Goal: Information Seeking & Learning: Find specific fact

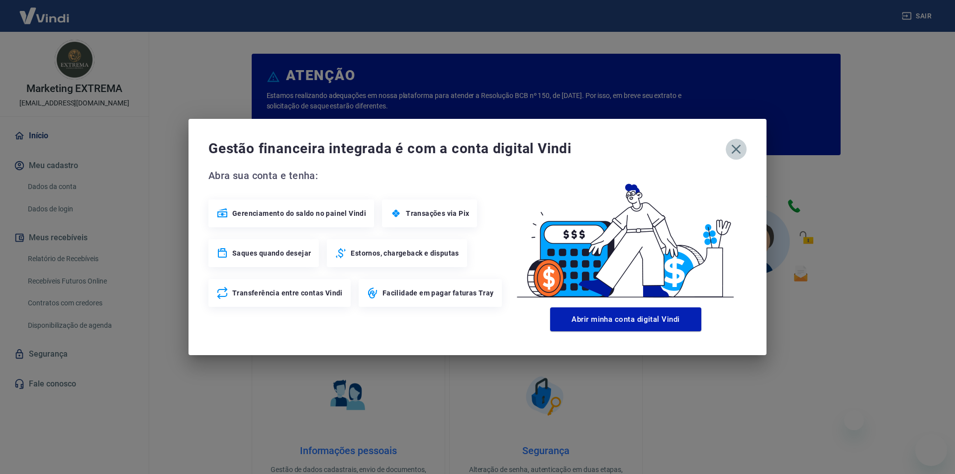
click at [742, 153] on icon "button" at bounding box center [736, 149] width 16 height 16
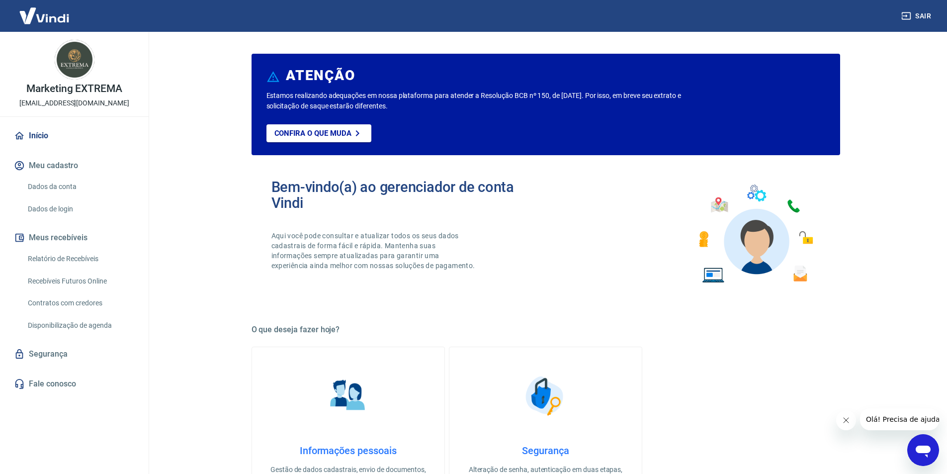
click at [41, 136] on link "Início" at bounding box center [74, 136] width 125 height 22
click at [31, 137] on link "Início" at bounding box center [74, 136] width 125 height 22
click at [49, 20] on img at bounding box center [44, 15] width 65 height 30
click at [63, 380] on link "Fale conosco" at bounding box center [74, 384] width 125 height 22
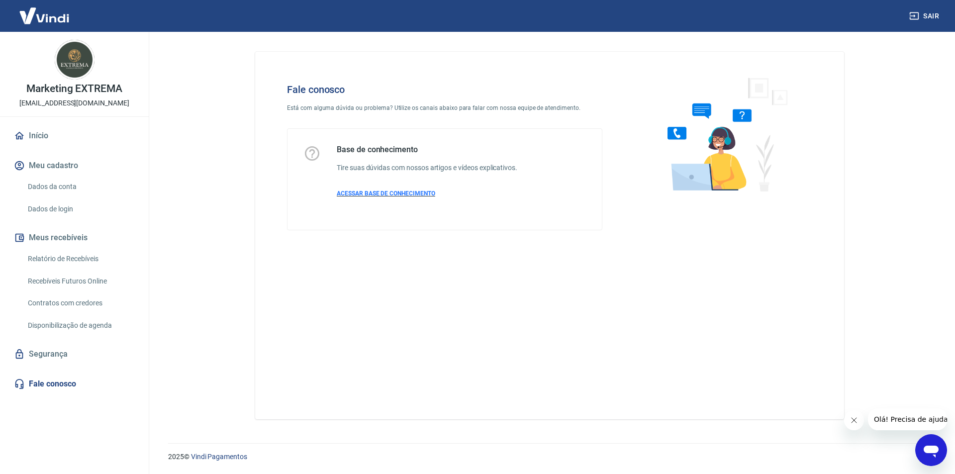
click at [350, 194] on span "ACESSAR BASE DE CONHECIMENTO" at bounding box center [386, 193] width 98 height 7
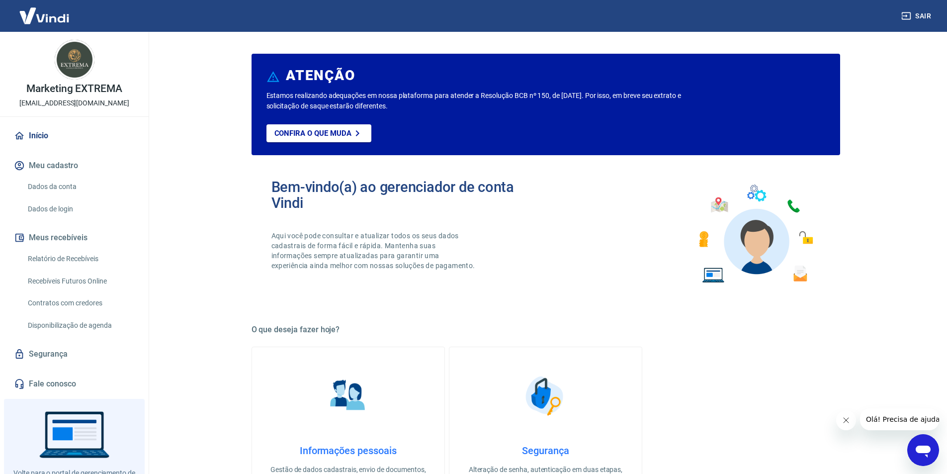
scroll to position [41, 0]
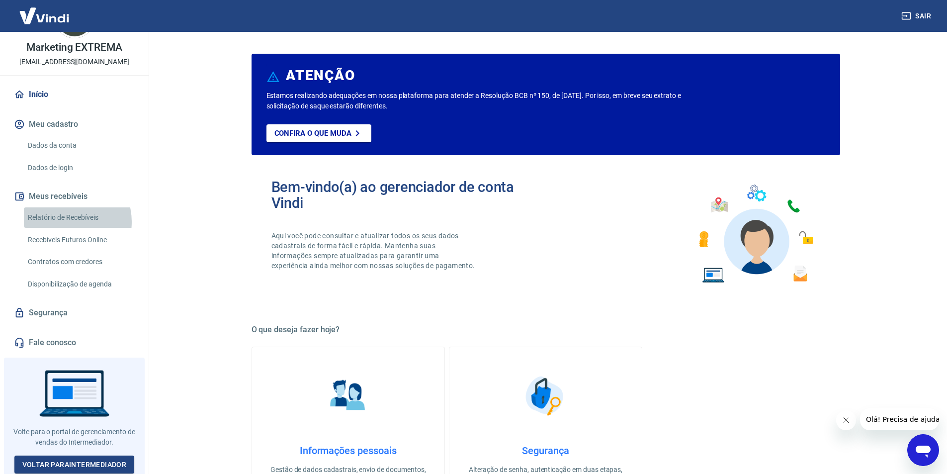
click at [68, 222] on link "Relatório de Recebíveis" at bounding box center [80, 217] width 113 height 20
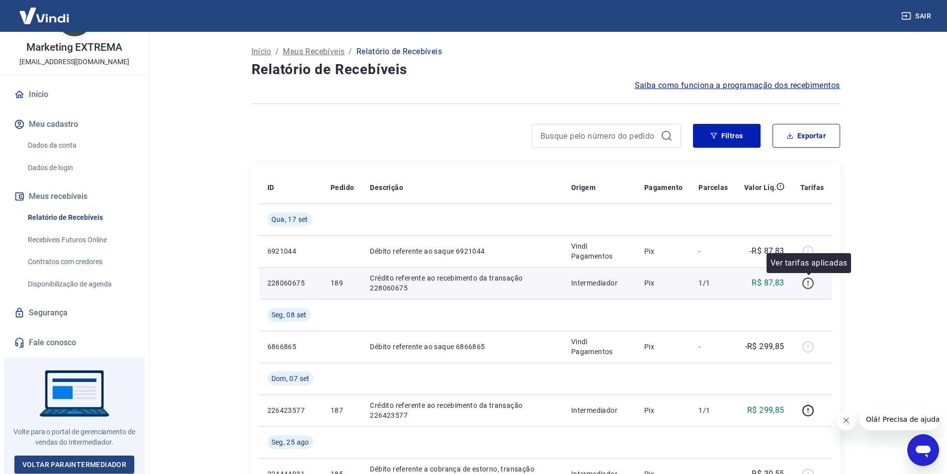
click at [813, 286] on icon "button" at bounding box center [808, 283] width 11 height 11
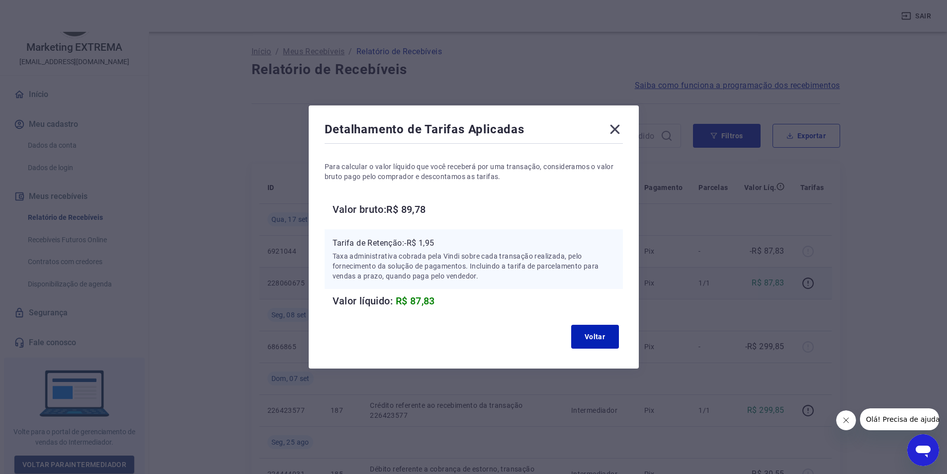
click at [620, 130] on icon at bounding box center [614, 129] width 9 height 9
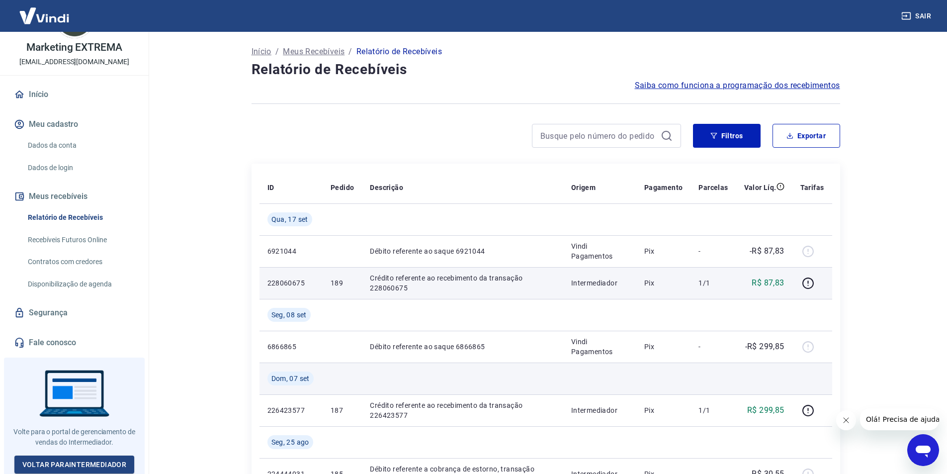
scroll to position [50, 0]
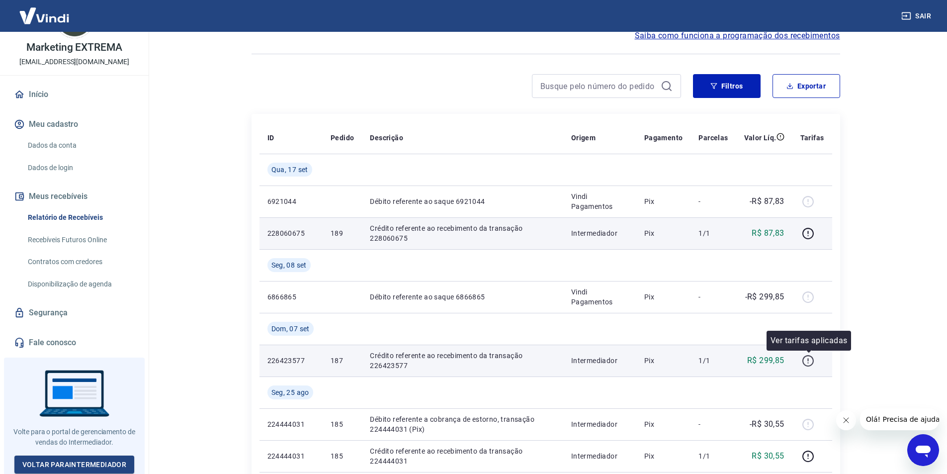
click at [811, 361] on icon "button" at bounding box center [808, 361] width 12 height 12
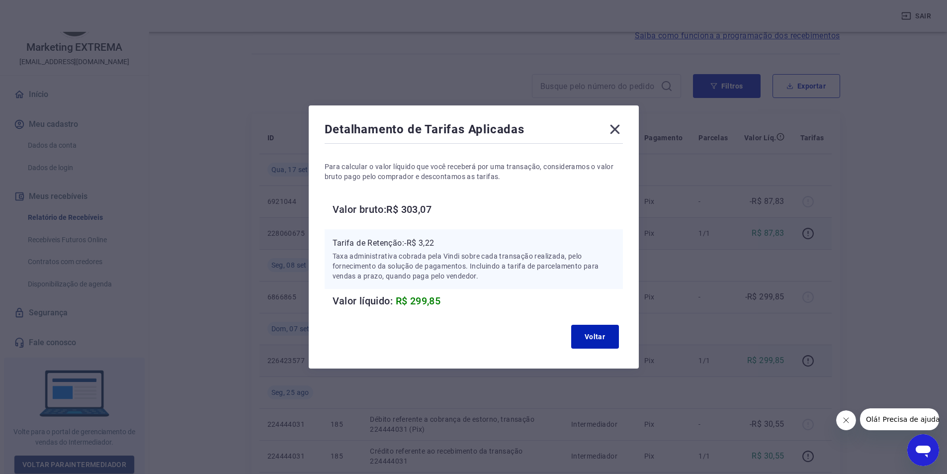
click at [618, 131] on icon at bounding box center [614, 129] width 9 height 9
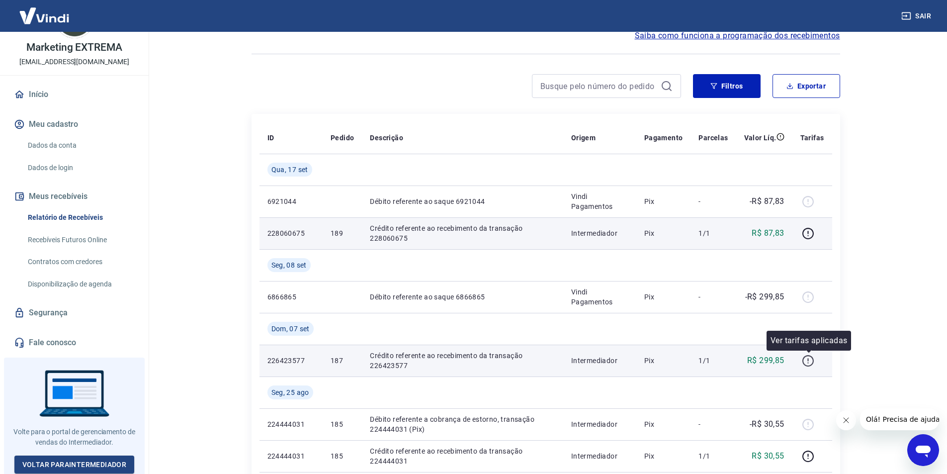
click at [809, 367] on button "button" at bounding box center [809, 361] width 16 height 16
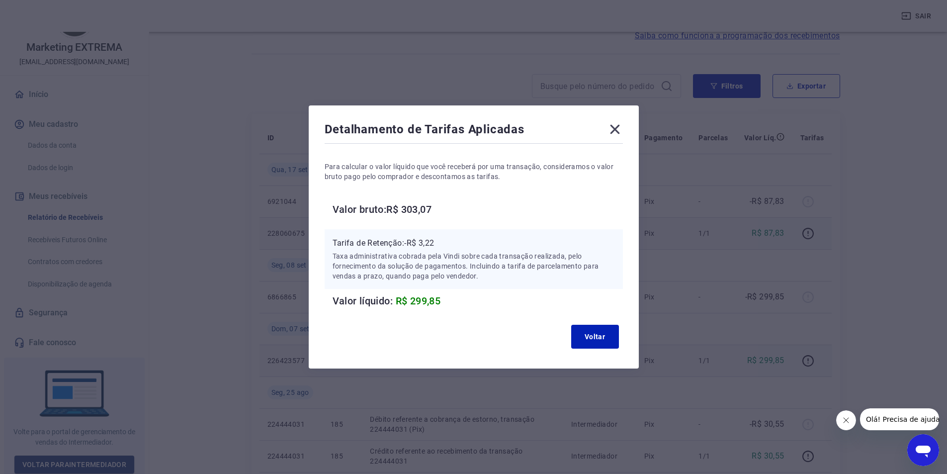
click at [618, 128] on icon at bounding box center [614, 129] width 9 height 9
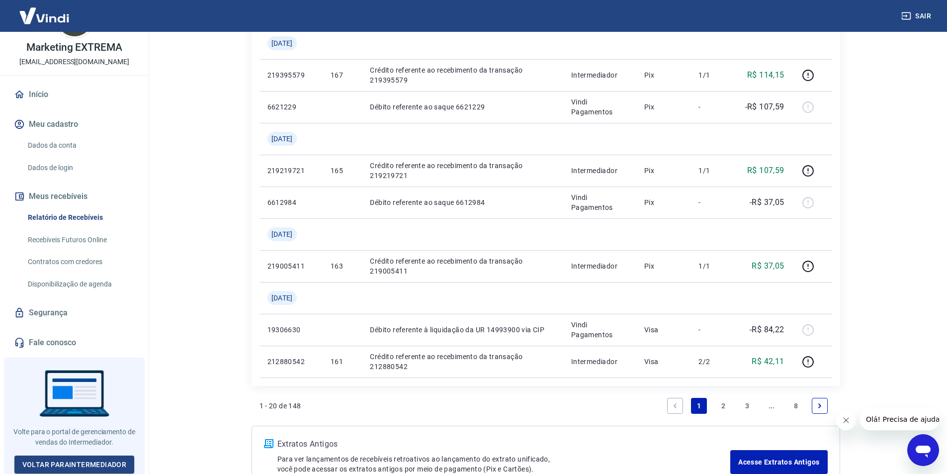
scroll to position [945, 0]
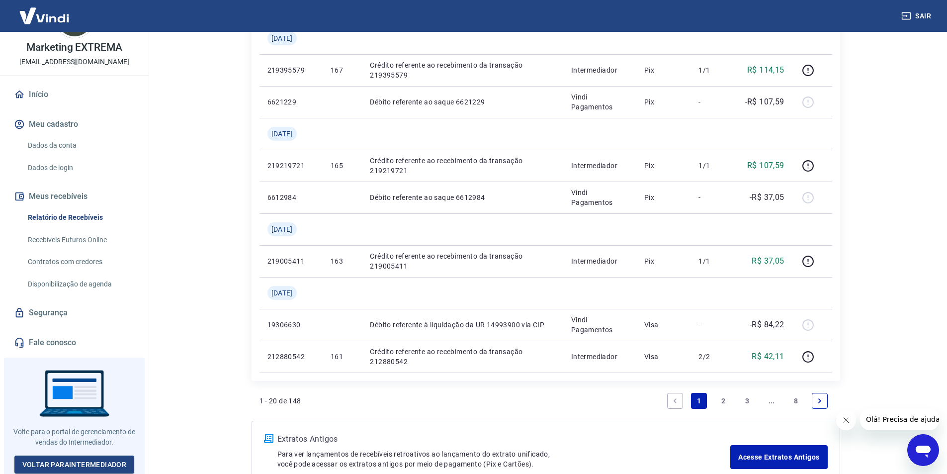
click at [720, 399] on link "2" at bounding box center [724, 401] width 16 height 16
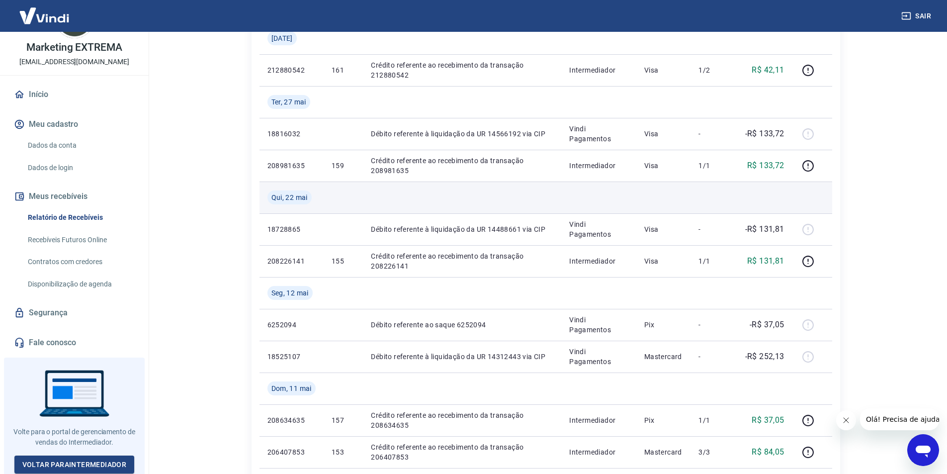
scroll to position [199, 0]
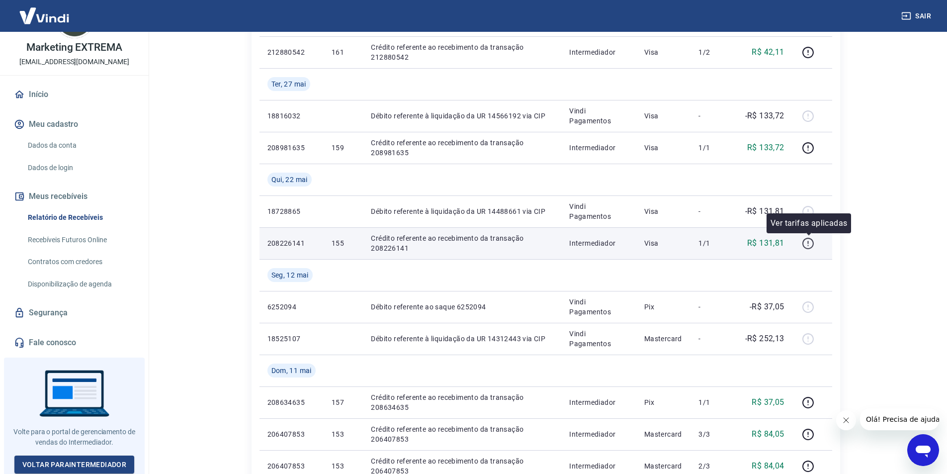
click at [811, 247] on icon "button" at bounding box center [808, 243] width 12 height 12
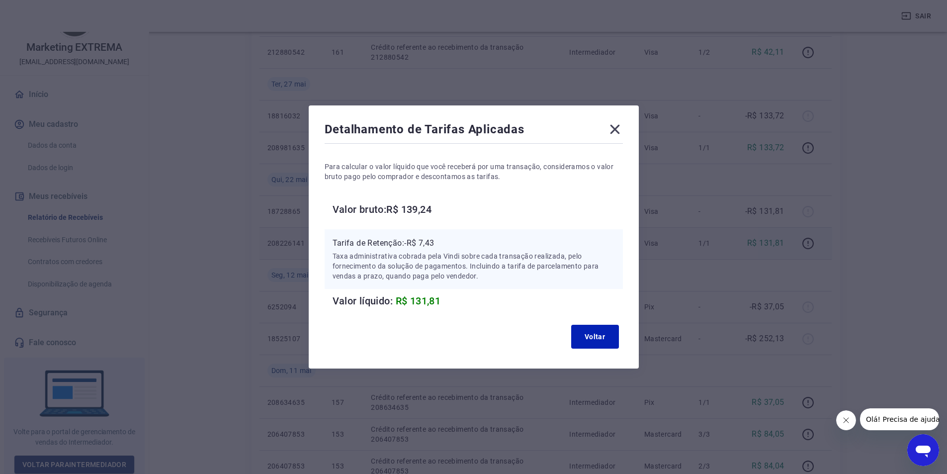
click at [618, 129] on icon at bounding box center [614, 129] width 9 height 9
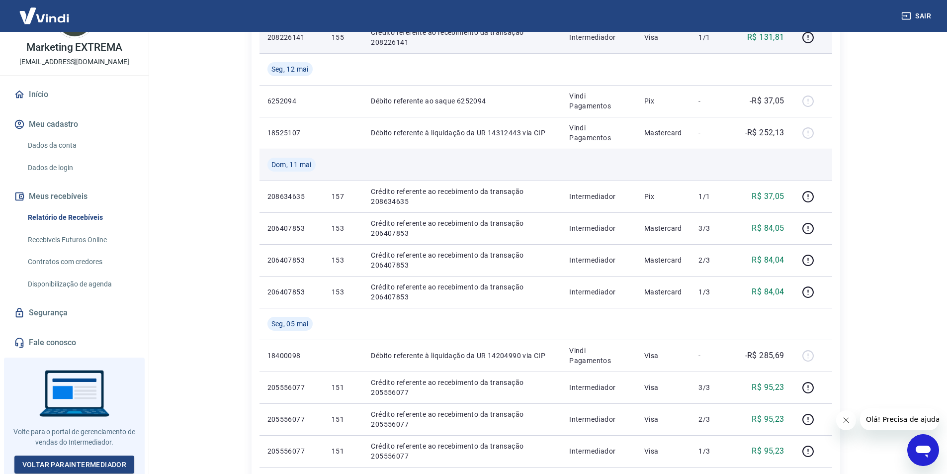
scroll to position [448, 0]
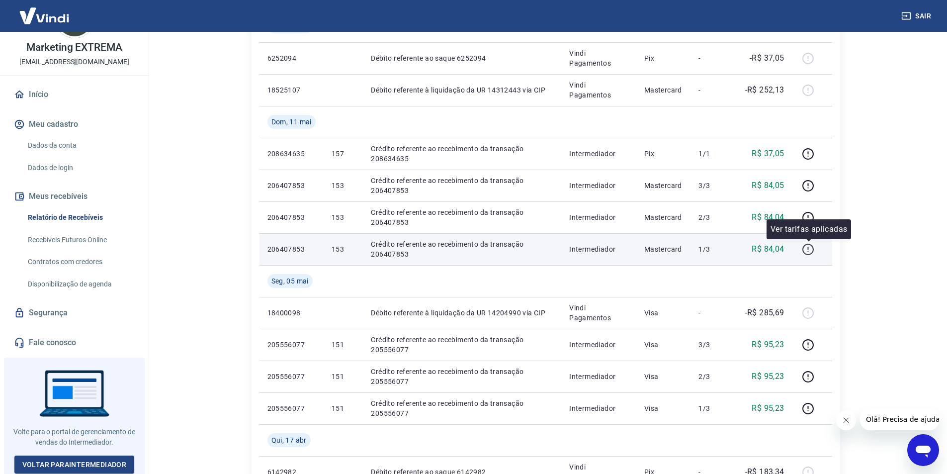
click at [810, 249] on icon "button" at bounding box center [808, 249] width 12 height 12
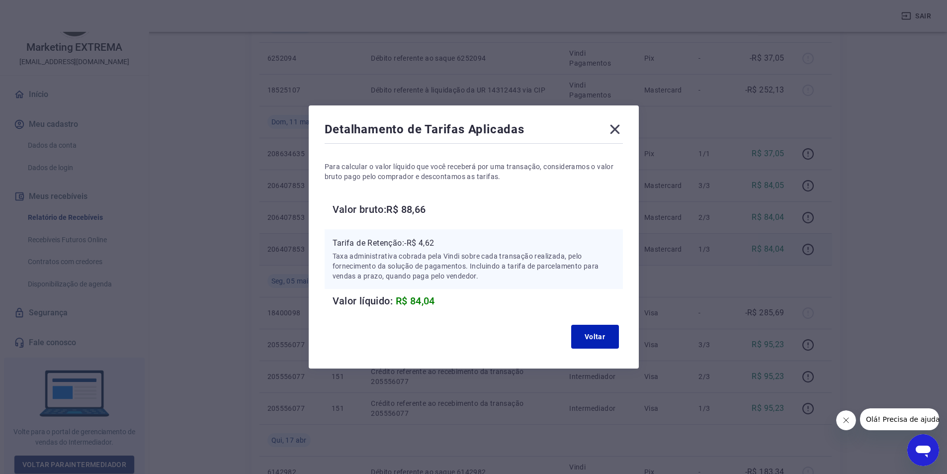
click at [618, 129] on icon at bounding box center [614, 129] width 9 height 9
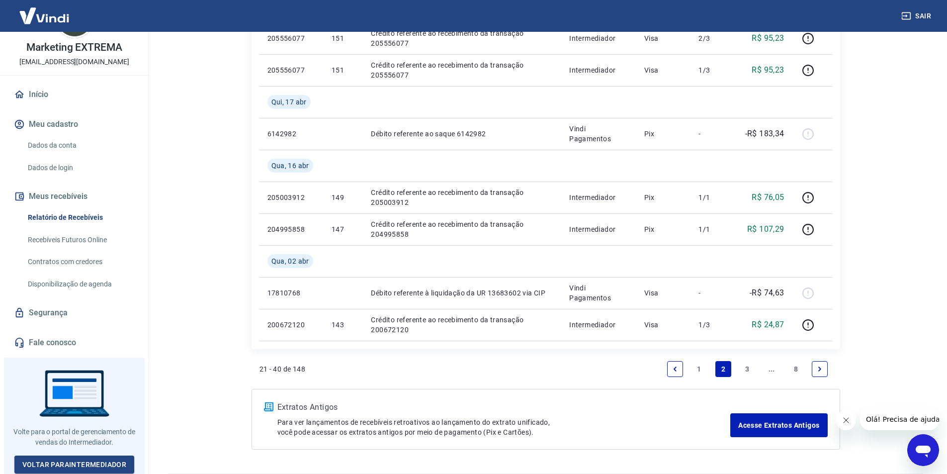
scroll to position [816, 0]
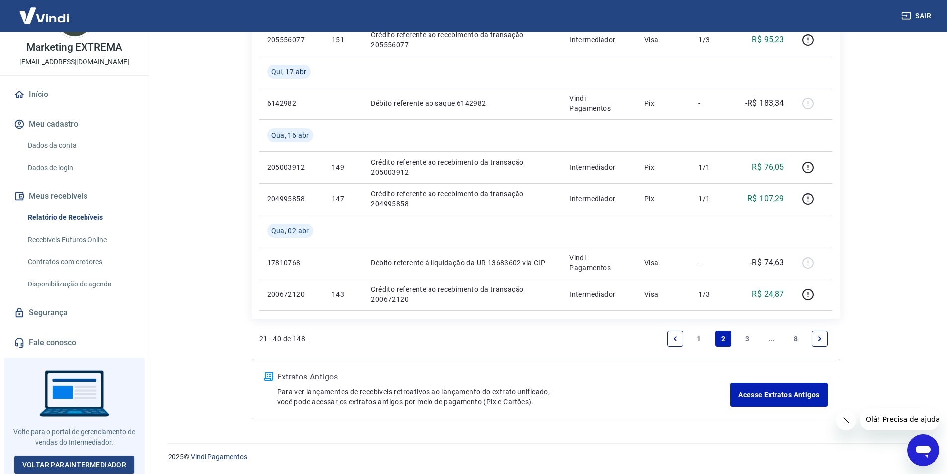
click at [700, 340] on link "1" at bounding box center [699, 339] width 16 height 16
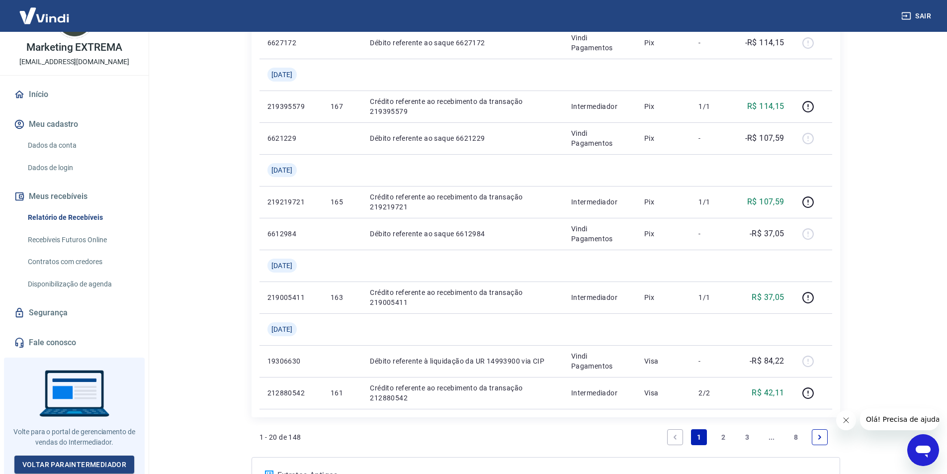
scroll to position [908, 0]
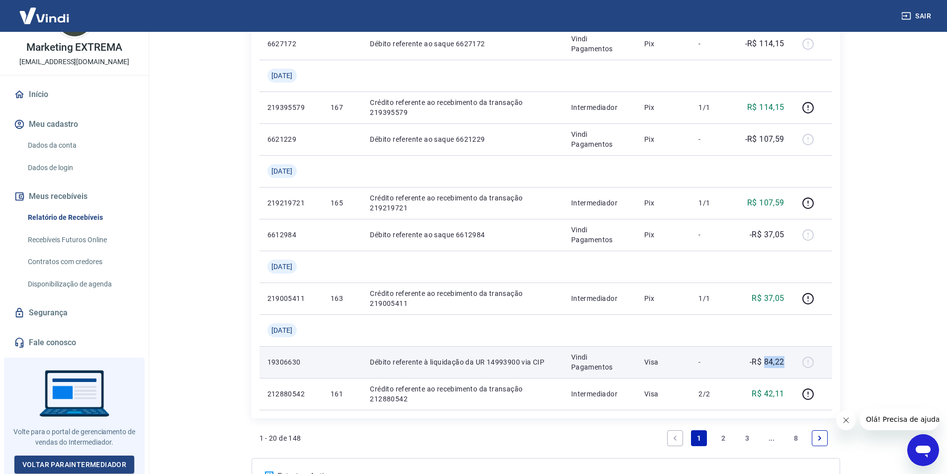
drag, startPoint x: 766, startPoint y: 359, endPoint x: 786, endPoint y: 361, distance: 19.6
click at [786, 361] on td "-R$ 84,22" at bounding box center [765, 362] width 56 height 32
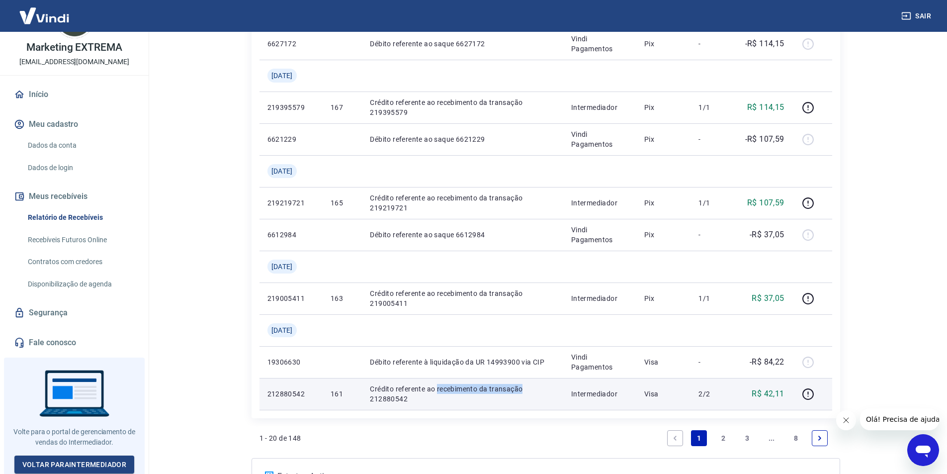
drag, startPoint x: 437, startPoint y: 383, endPoint x: 541, endPoint y: 393, distance: 104.9
click at [527, 392] on td "Crédito referente ao recebimento da transação 212880542" at bounding box center [462, 394] width 201 height 32
click at [687, 385] on td "Visa" at bounding box center [664, 394] width 55 height 32
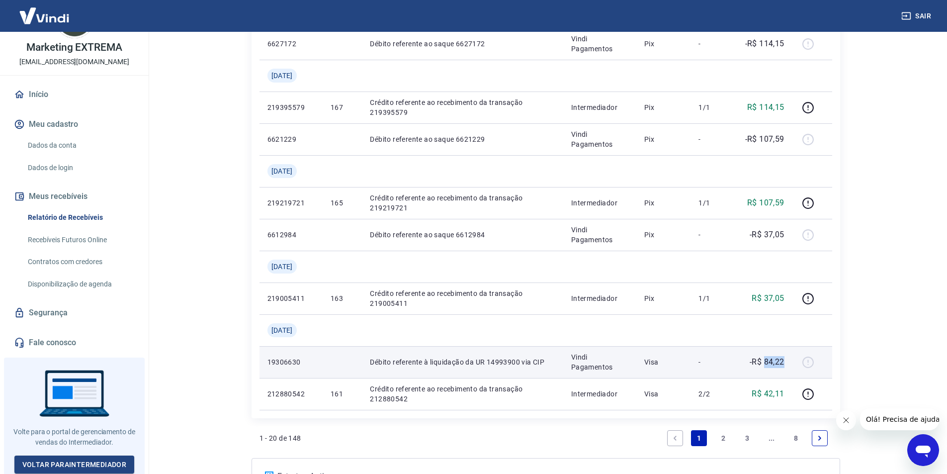
drag, startPoint x: 766, startPoint y: 360, endPoint x: 792, endPoint y: 361, distance: 26.4
click at [792, 361] on td "-R$ 84,22" at bounding box center [765, 362] width 56 height 32
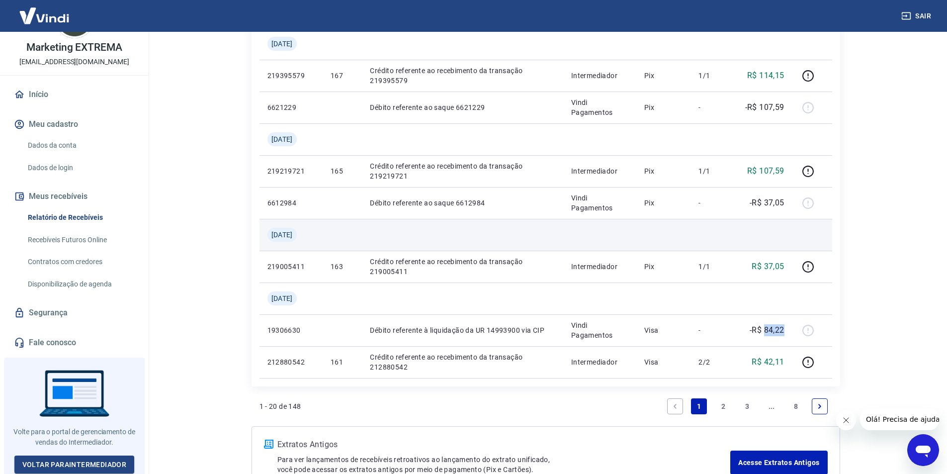
scroll to position [957, 0]
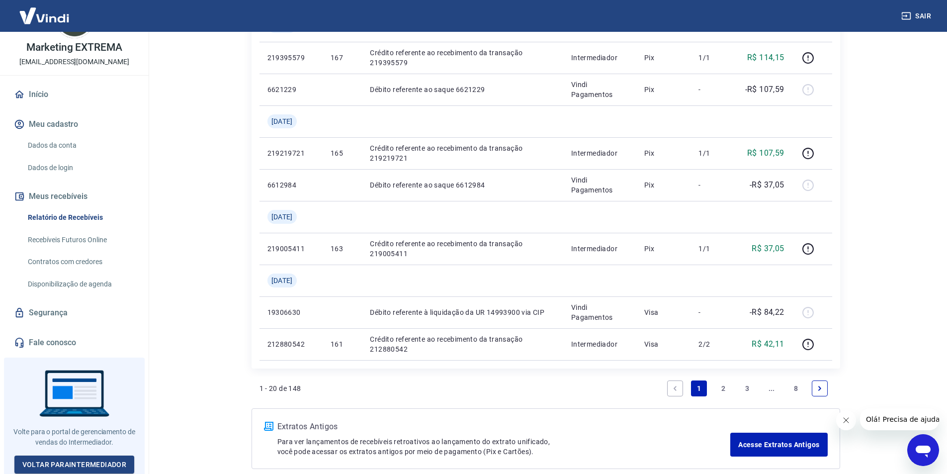
click at [720, 390] on link "2" at bounding box center [724, 388] width 16 height 16
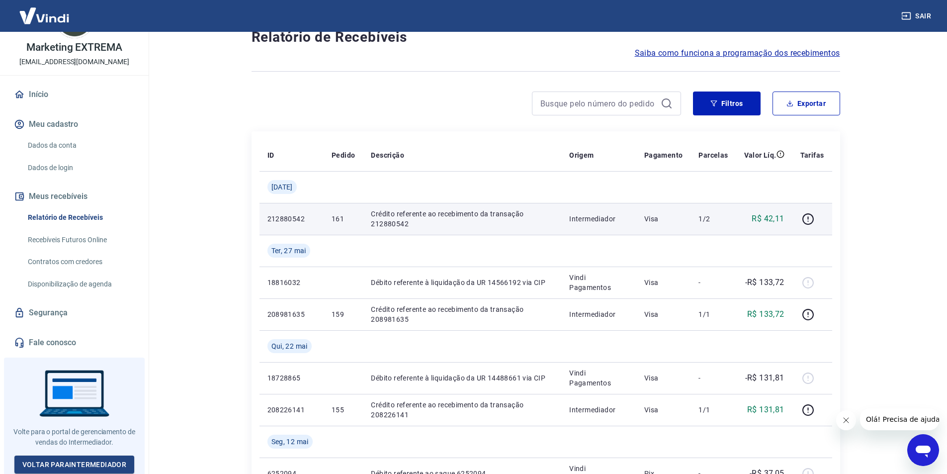
scroll to position [50, 0]
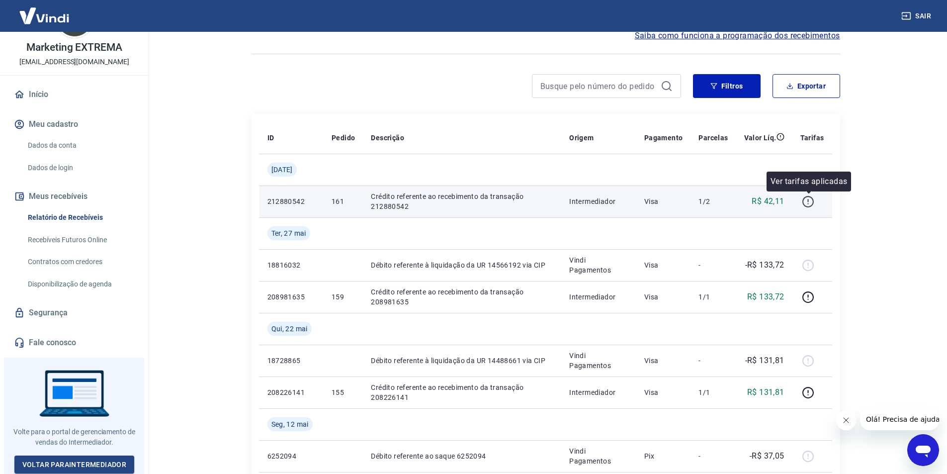
click at [812, 202] on icon "button" at bounding box center [808, 201] width 12 height 12
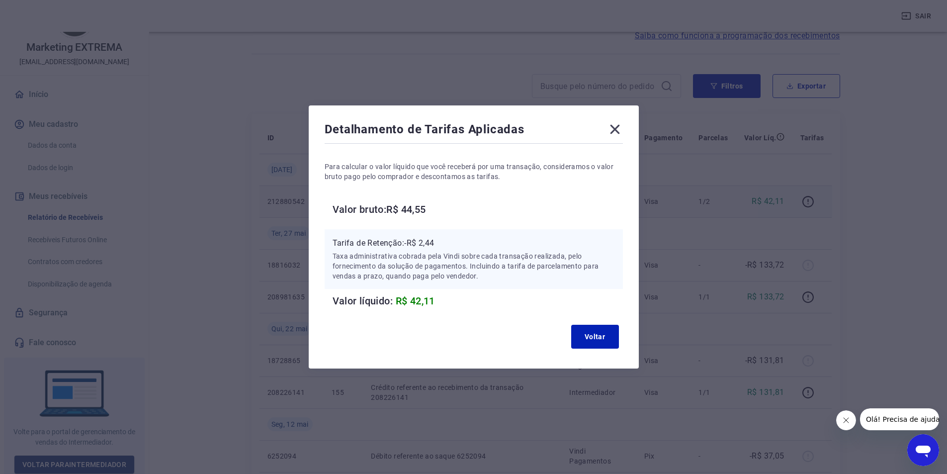
click at [615, 130] on icon at bounding box center [615, 129] width 16 height 16
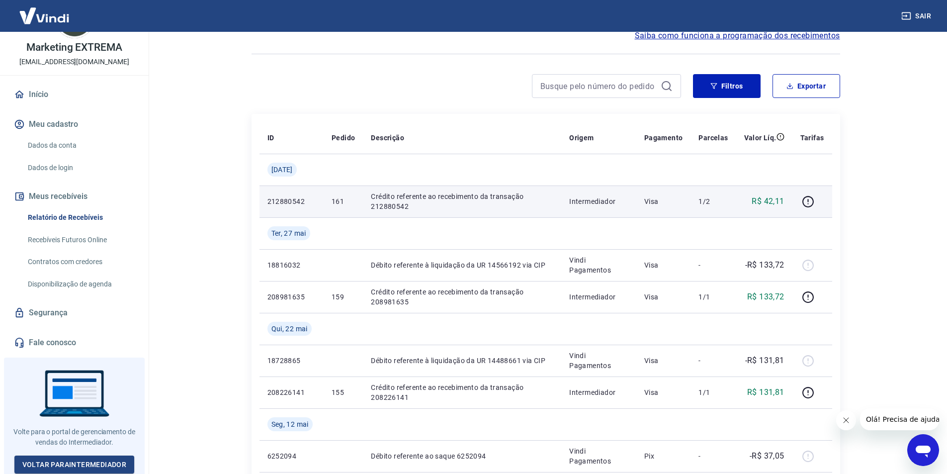
scroll to position [0, 0]
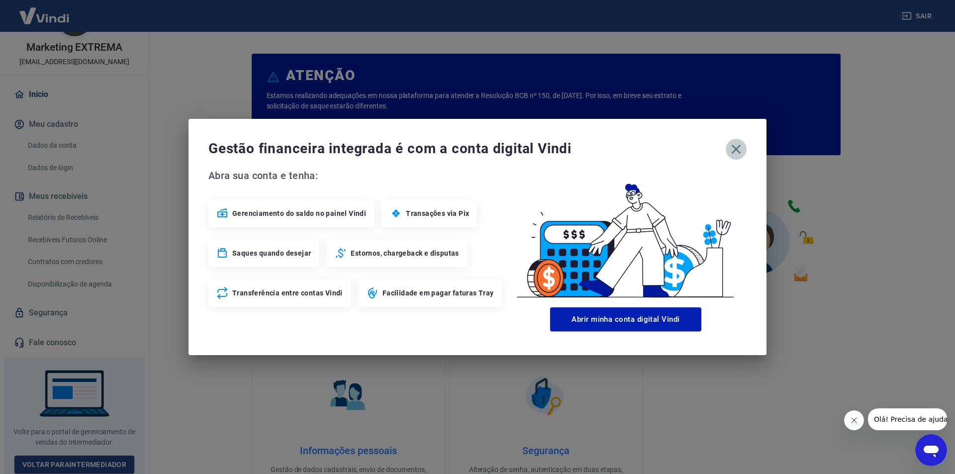
click at [736, 146] on icon "button" at bounding box center [736, 149] width 16 height 16
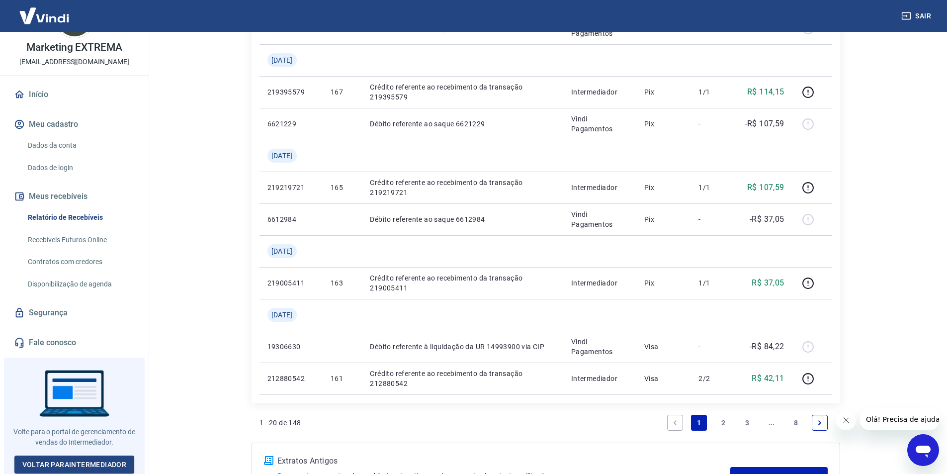
scroll to position [1007, 0]
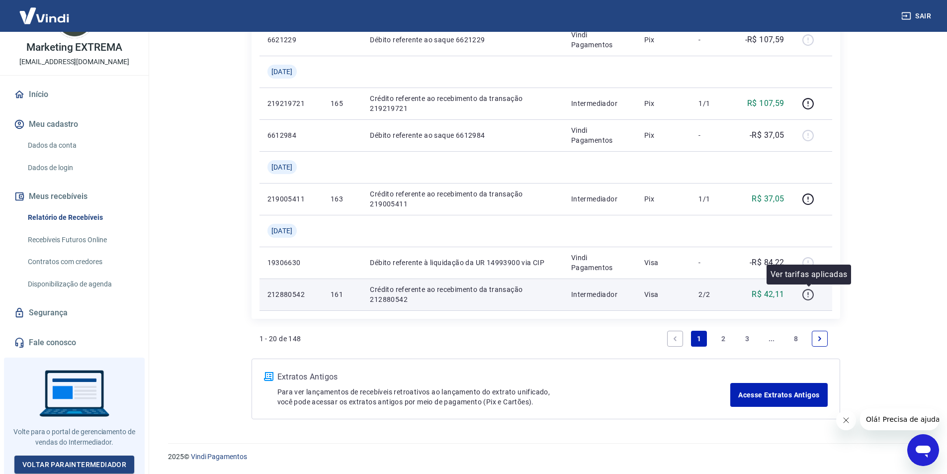
click at [805, 295] on icon "button" at bounding box center [808, 294] width 12 height 12
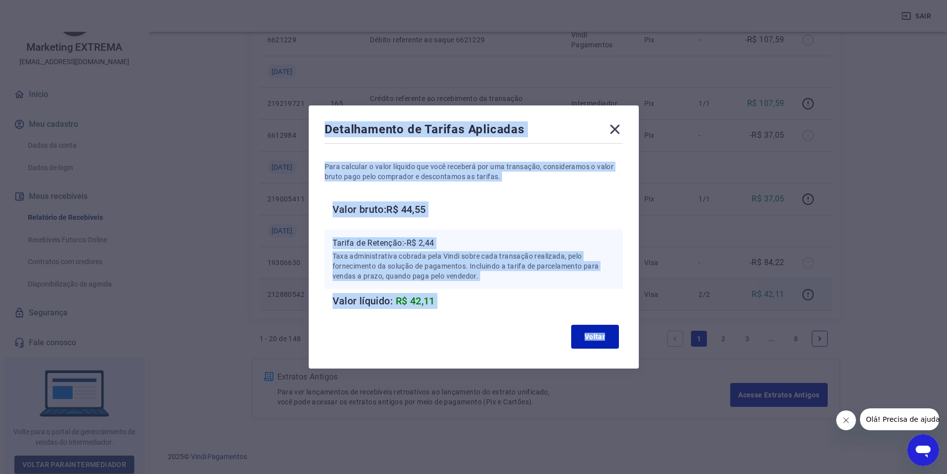
drag, startPoint x: 231, startPoint y: 61, endPoint x: 692, endPoint y: 390, distance: 566.8
click at [694, 390] on div "Detalhamento de Tarifas Aplicadas Para calcular o valor líquido que você recebe…" at bounding box center [473, 237] width 947 height 474
click at [281, 201] on div "Detalhamento de Tarifas Aplicadas Para calcular o valor líquido que você recebe…" at bounding box center [473, 237] width 947 height 474
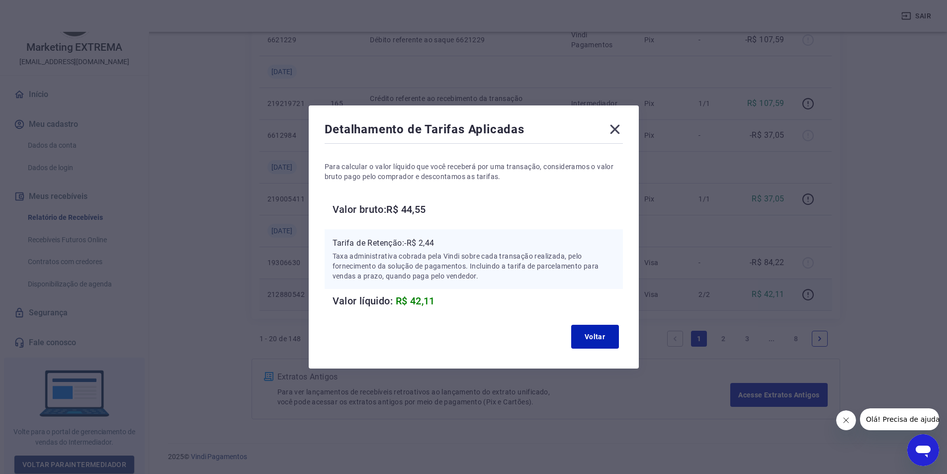
click at [620, 130] on icon at bounding box center [614, 129] width 9 height 9
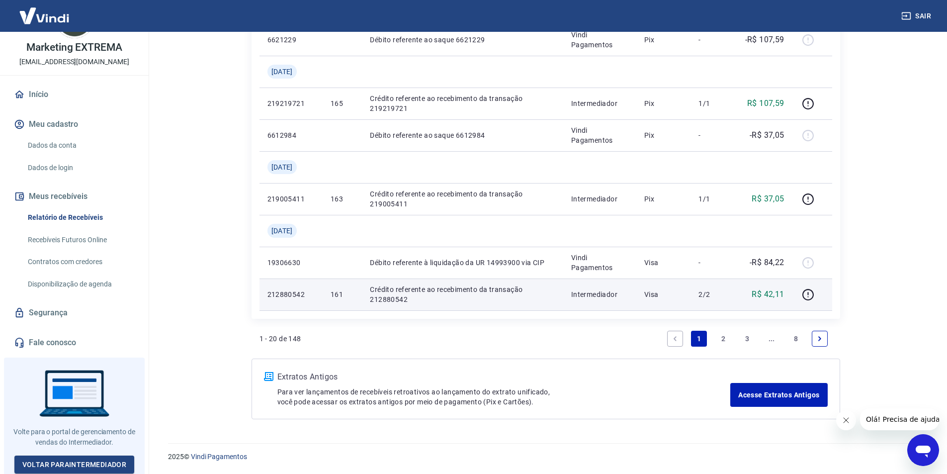
click at [820, 341] on icon "Next page" at bounding box center [820, 338] width 7 height 7
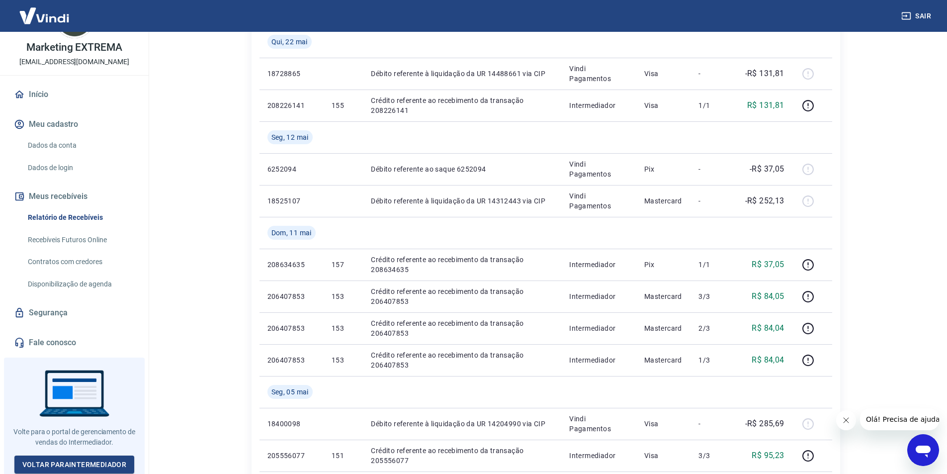
scroll to position [398, 0]
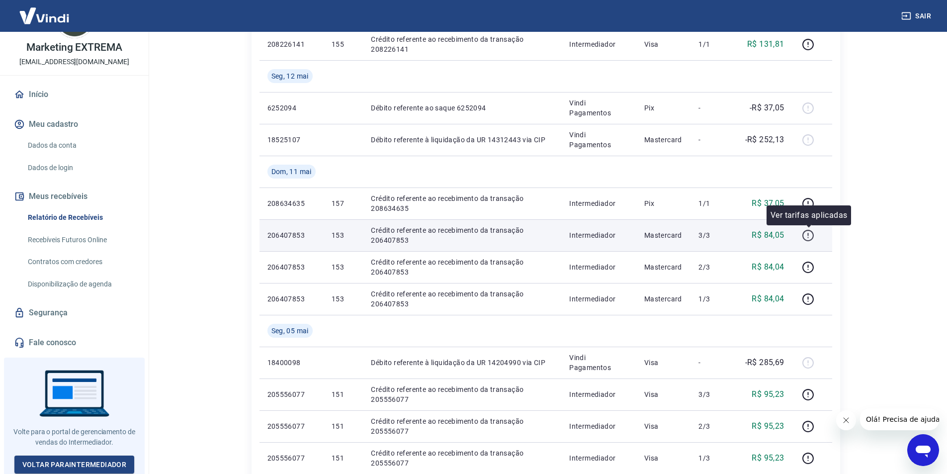
click at [812, 235] on icon "button" at bounding box center [808, 235] width 12 height 12
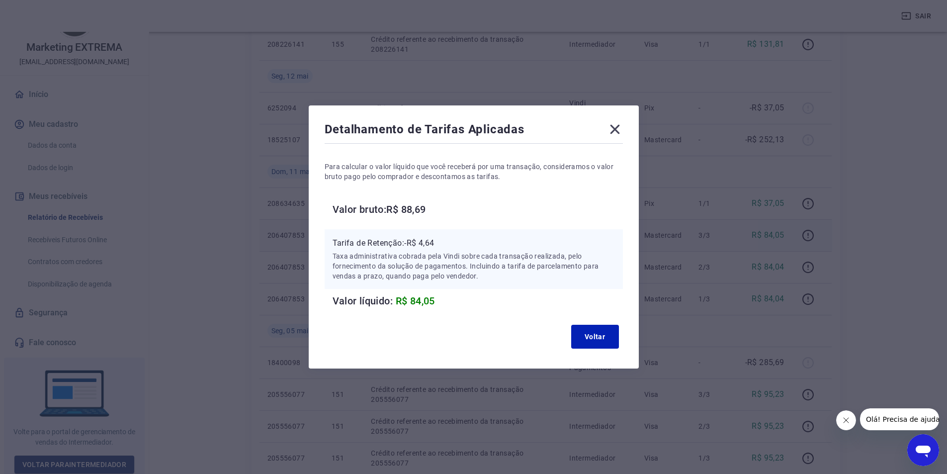
click at [614, 132] on icon at bounding box center [615, 129] width 16 height 16
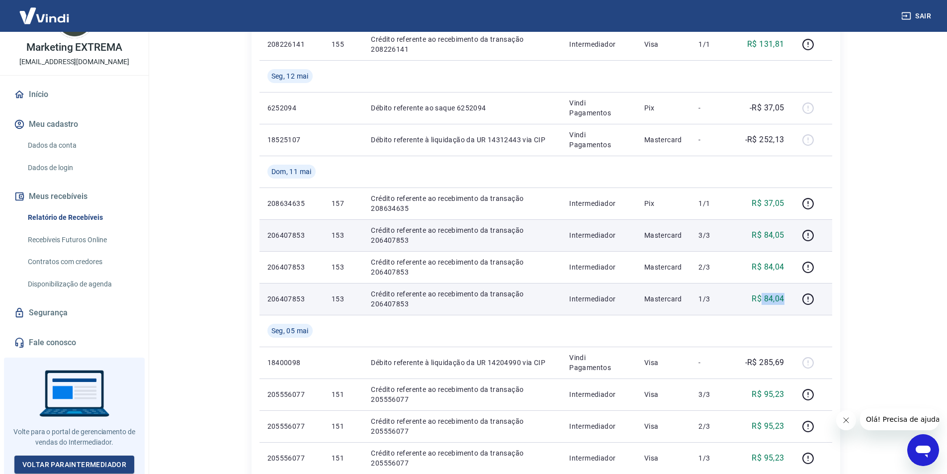
drag, startPoint x: 786, startPoint y: 300, endPoint x: 761, endPoint y: 299, distance: 24.9
click at [761, 299] on td "R$ 84,04" at bounding box center [765, 299] width 56 height 32
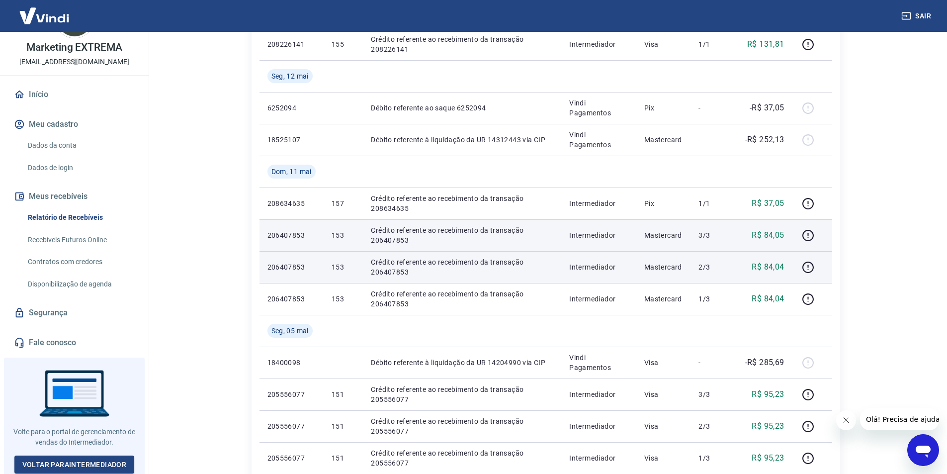
click at [776, 266] on p "R$ 84,04" at bounding box center [768, 267] width 32 height 12
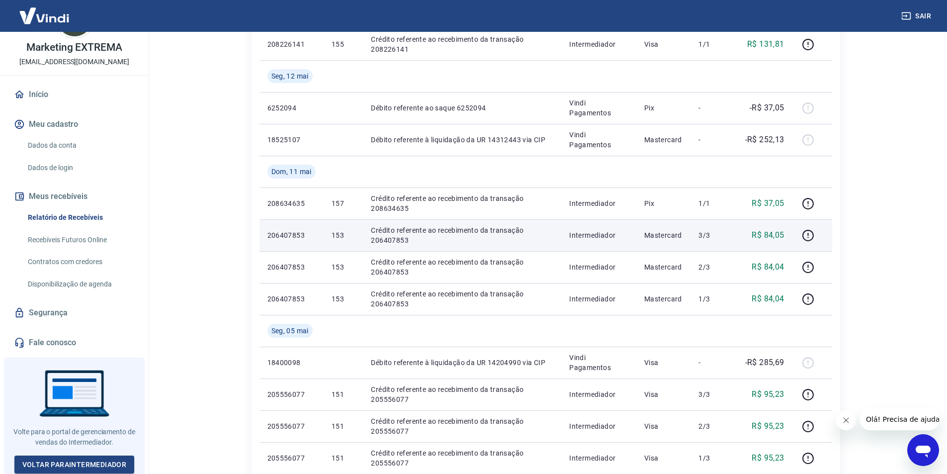
click at [781, 235] on p "R$ 84,05" at bounding box center [768, 235] width 32 height 12
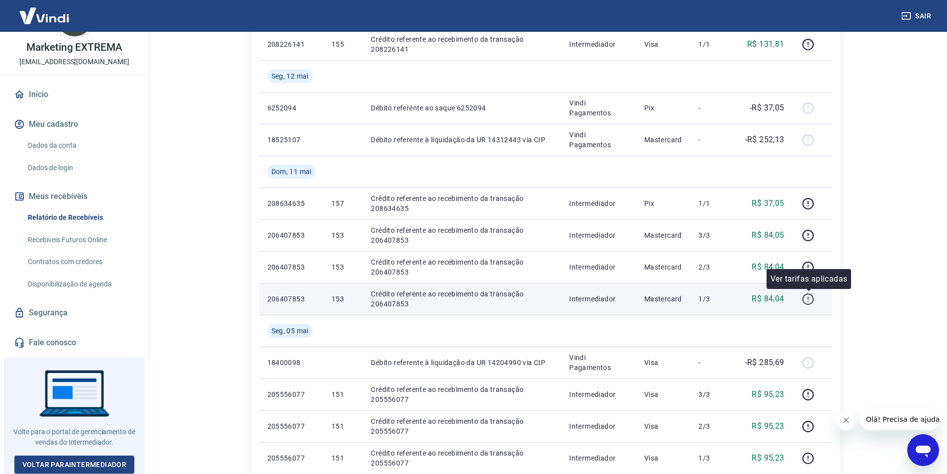
click at [810, 299] on icon "button" at bounding box center [808, 299] width 12 height 12
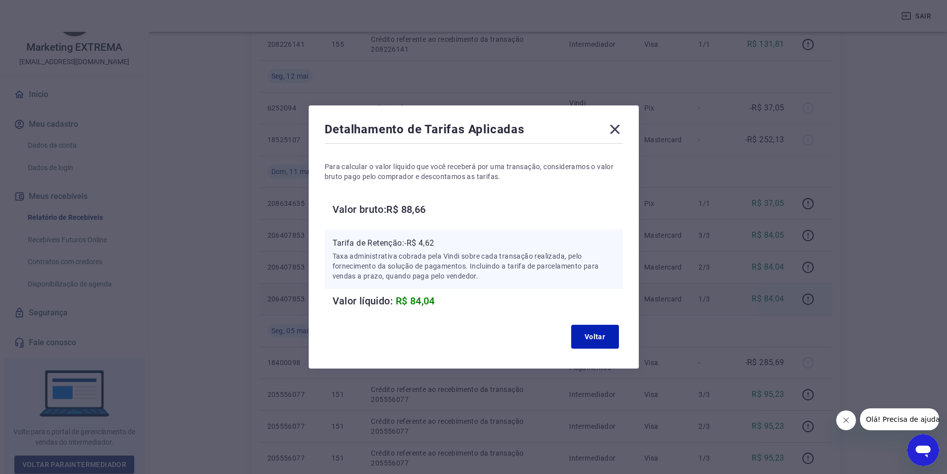
click at [620, 132] on icon at bounding box center [614, 129] width 9 height 9
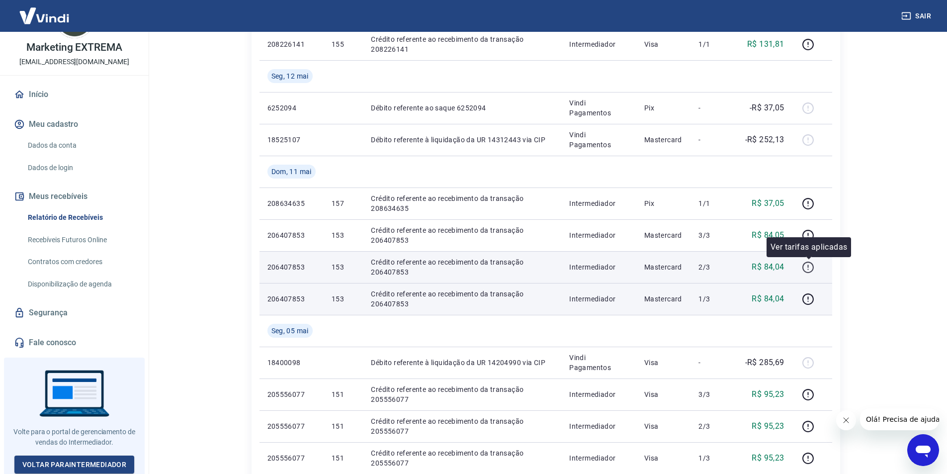
click at [810, 269] on icon "button" at bounding box center [808, 267] width 12 height 12
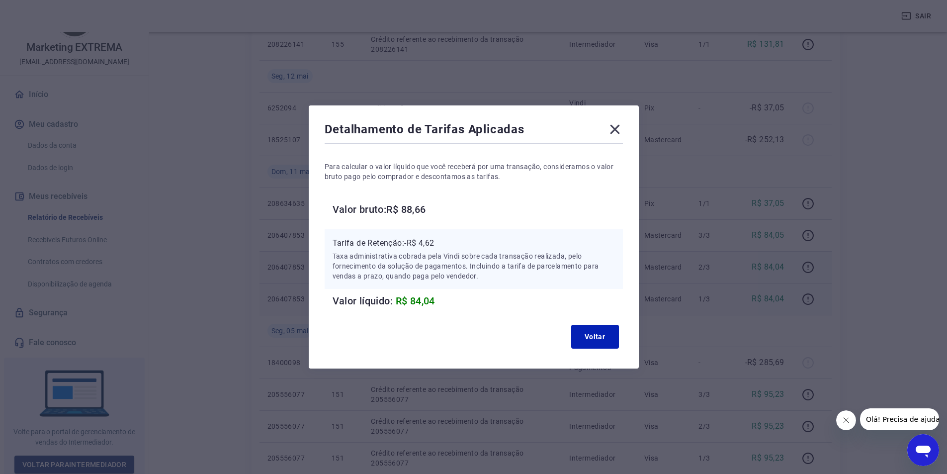
click at [617, 127] on icon at bounding box center [614, 129] width 9 height 9
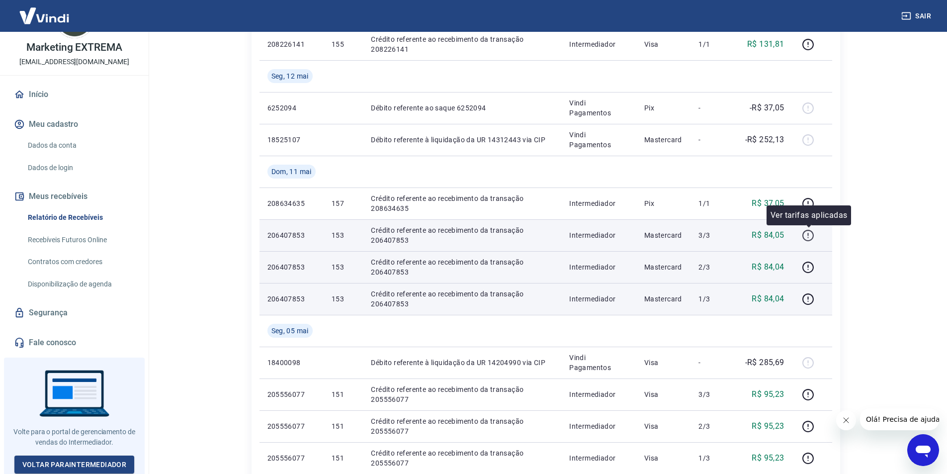
click at [805, 236] on icon "button" at bounding box center [808, 235] width 12 height 12
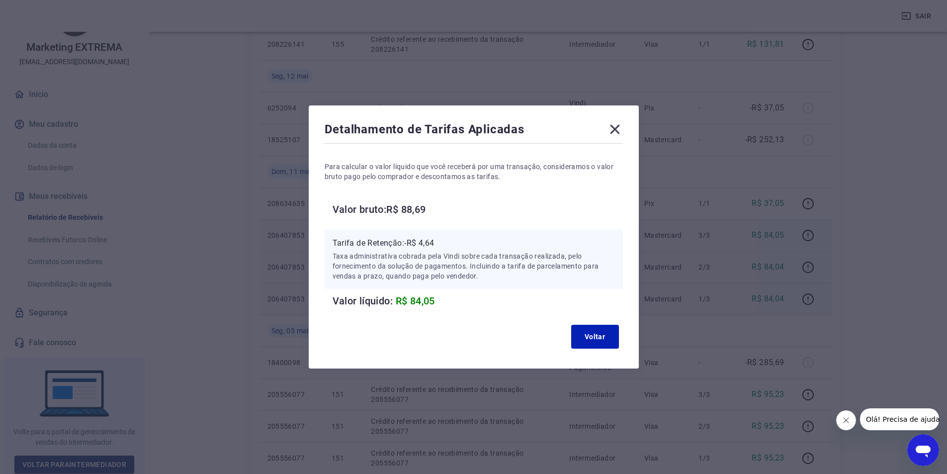
click at [614, 127] on icon at bounding box center [615, 129] width 16 height 16
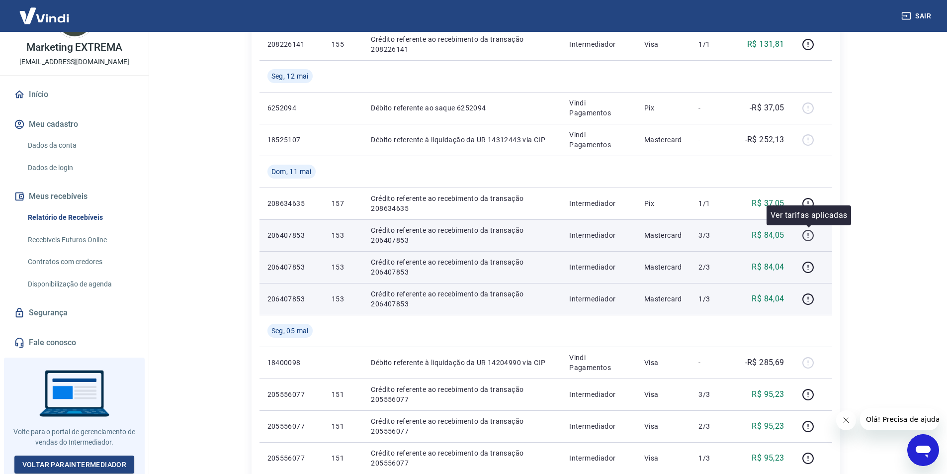
click at [808, 236] on icon "button" at bounding box center [808, 235] width 12 height 12
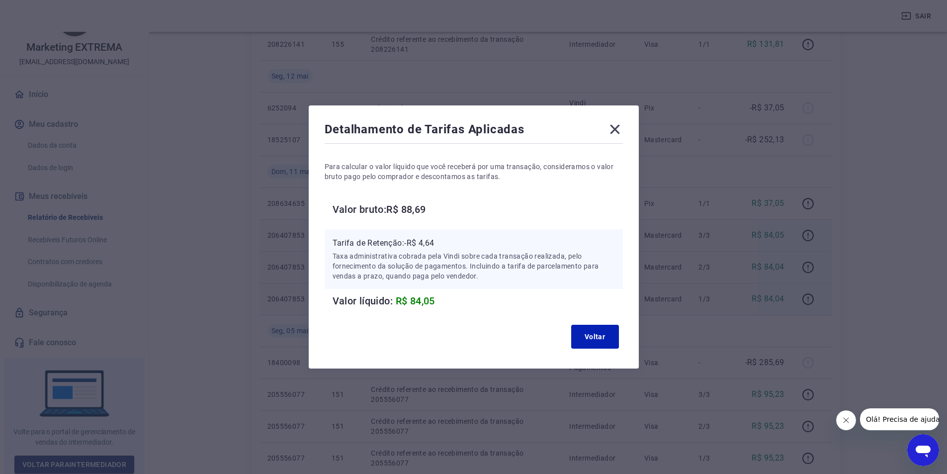
click at [614, 127] on icon at bounding box center [615, 129] width 16 height 16
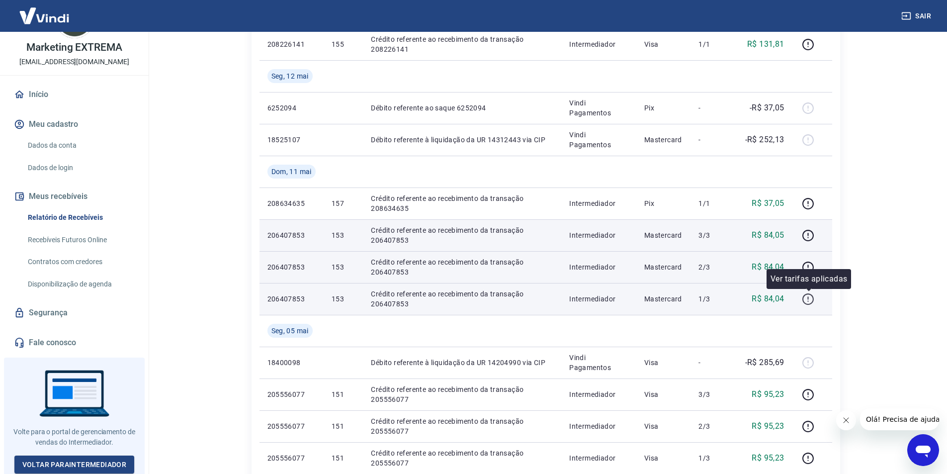
click at [808, 304] on icon "button" at bounding box center [808, 298] width 11 height 11
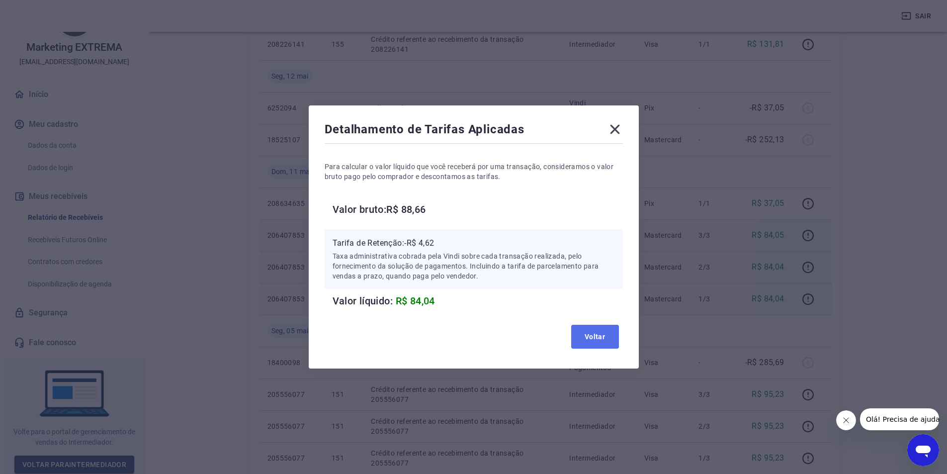
click at [609, 340] on button "Voltar" at bounding box center [595, 337] width 48 height 24
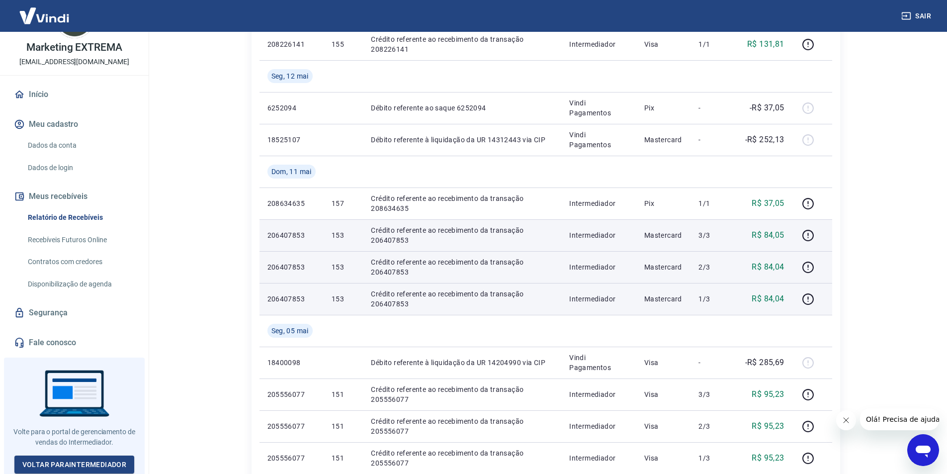
click at [7, 270] on div "Início Meu cadastro Dados da conta Dados de login Meus recebíveis Relatório de …" at bounding box center [74, 219] width 149 height 270
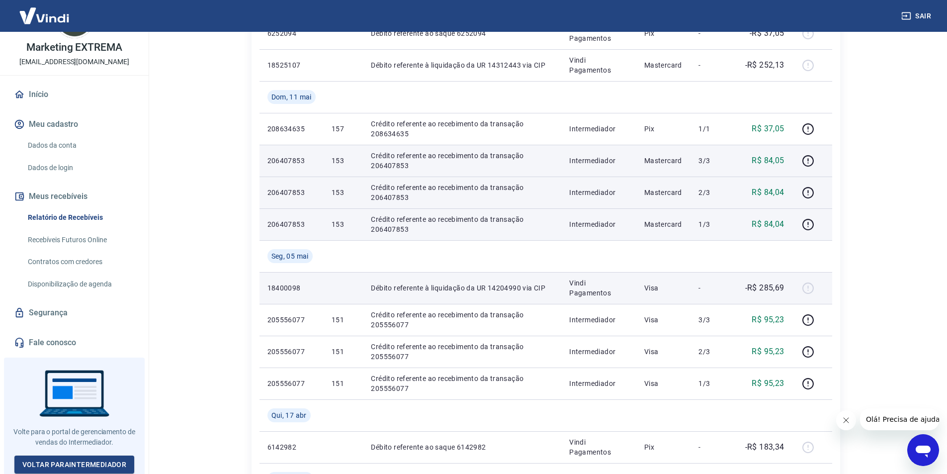
scroll to position [497, 0]
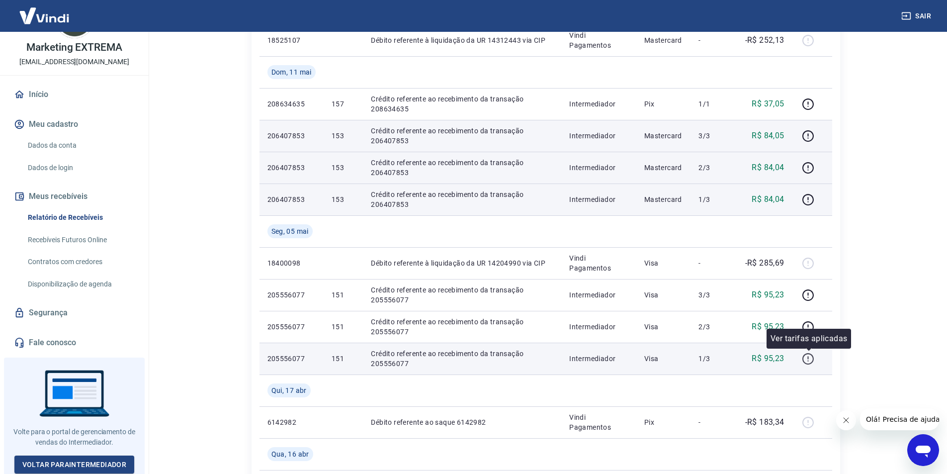
click at [813, 362] on icon "button" at bounding box center [808, 358] width 11 height 11
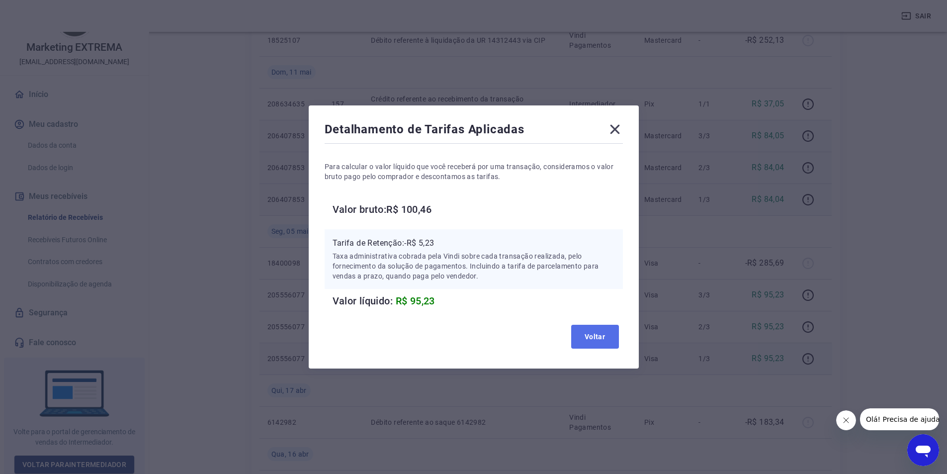
click at [607, 333] on button "Voltar" at bounding box center [595, 337] width 48 height 24
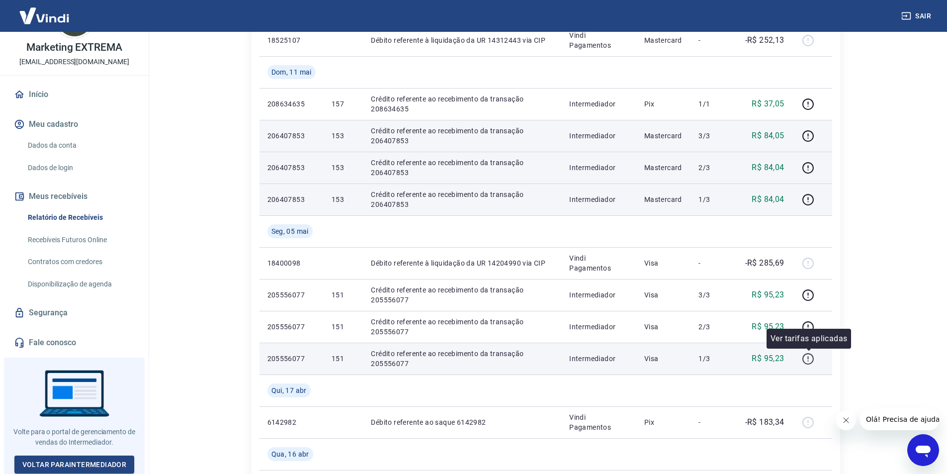
click at [807, 358] on icon "button" at bounding box center [808, 359] width 12 height 12
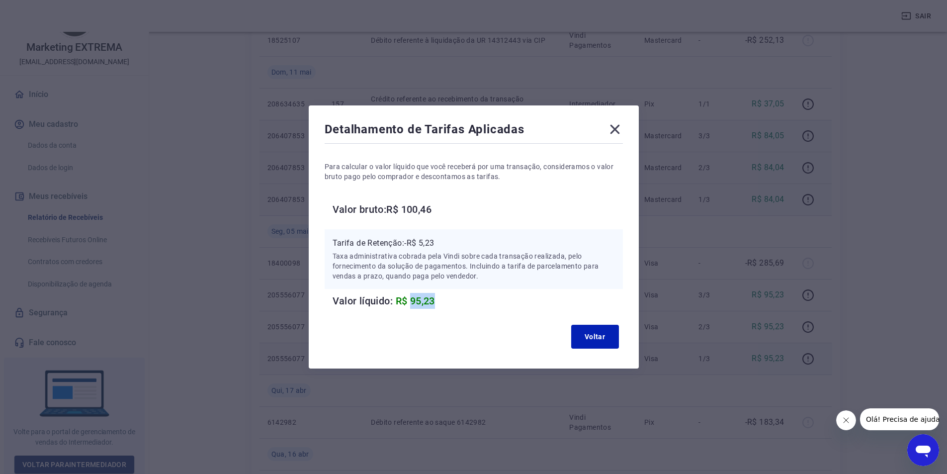
drag, startPoint x: 416, startPoint y: 300, endPoint x: 443, endPoint y: 303, distance: 26.6
click at [443, 303] on h6 "Valor líquido: R$ 95,23" at bounding box center [478, 301] width 290 height 16
click at [435, 306] on span "R$ 95,23" at bounding box center [415, 301] width 39 height 12
click at [417, 304] on span "R$ 95,23" at bounding box center [415, 301] width 39 height 12
drag, startPoint x: 416, startPoint y: 304, endPoint x: 444, endPoint y: 304, distance: 27.9
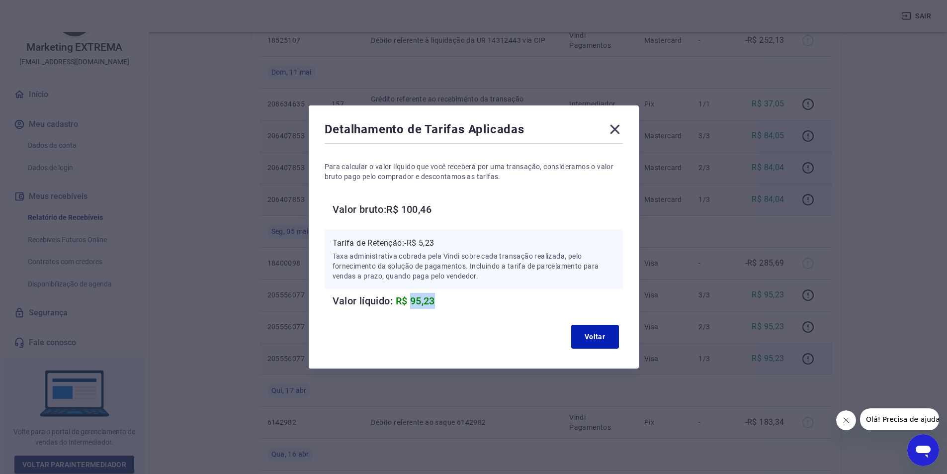
click at [444, 304] on h6 "Valor líquido: R$ 95,23" at bounding box center [478, 301] width 290 height 16
click at [598, 329] on button "Voltar" at bounding box center [595, 337] width 48 height 24
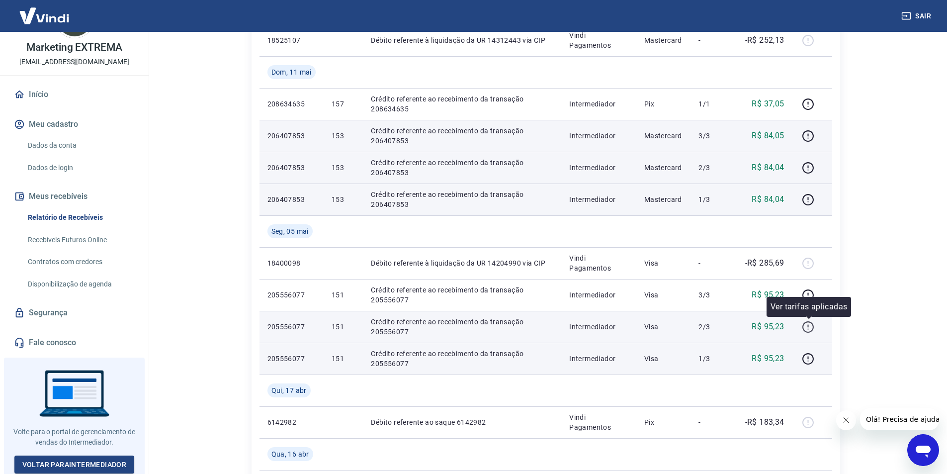
click at [812, 328] on icon "button" at bounding box center [808, 327] width 12 height 12
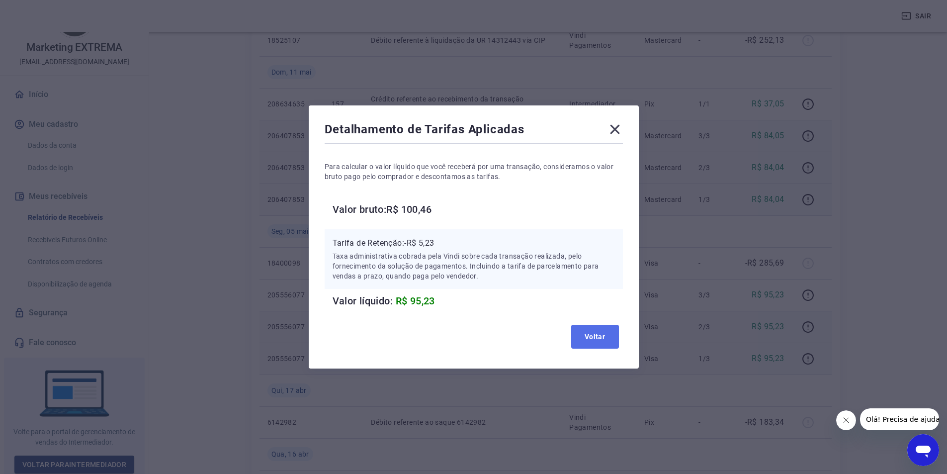
click at [612, 336] on button "Voltar" at bounding box center [595, 337] width 48 height 24
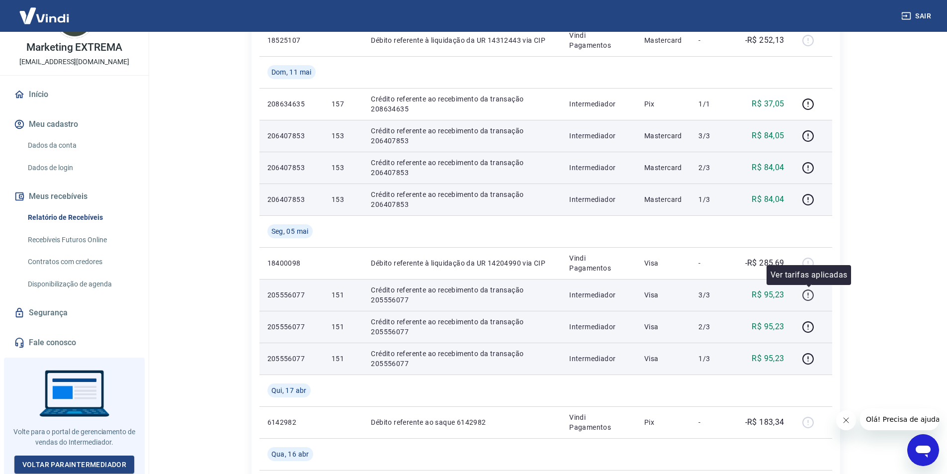
click at [809, 297] on icon "button" at bounding box center [808, 296] width 1 height 1
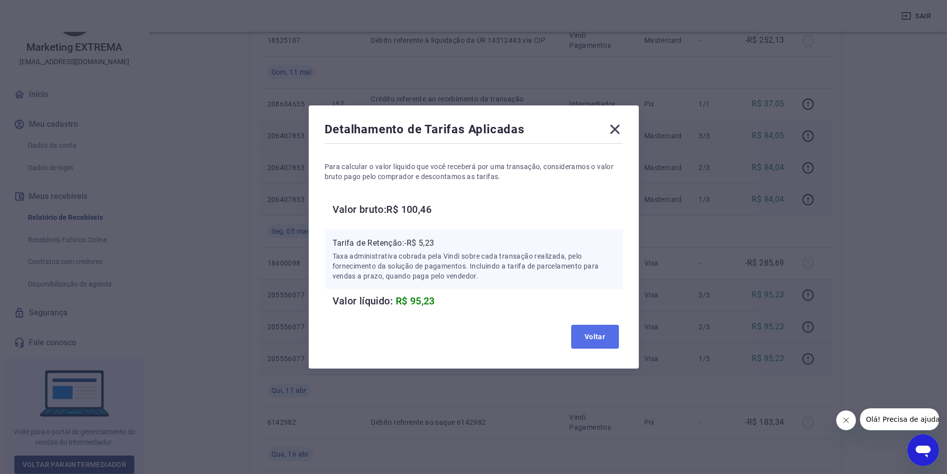
click at [597, 342] on button "Voltar" at bounding box center [595, 337] width 48 height 24
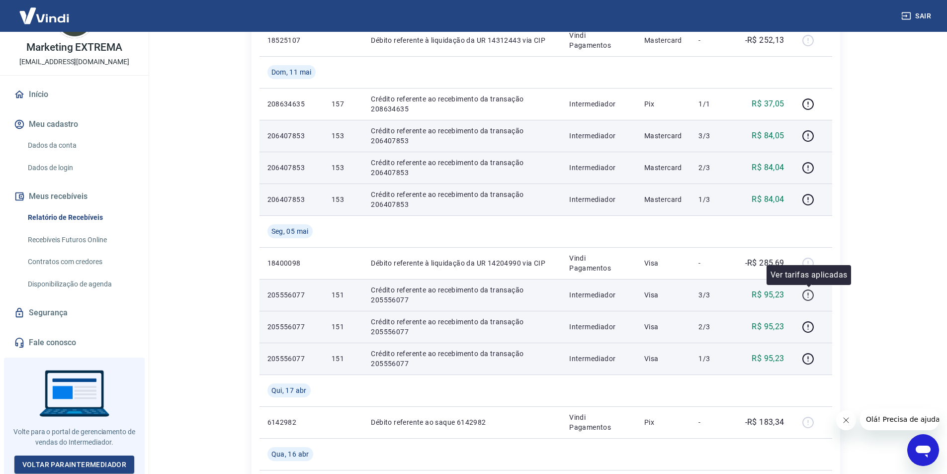
click at [805, 296] on icon "button" at bounding box center [808, 295] width 12 height 12
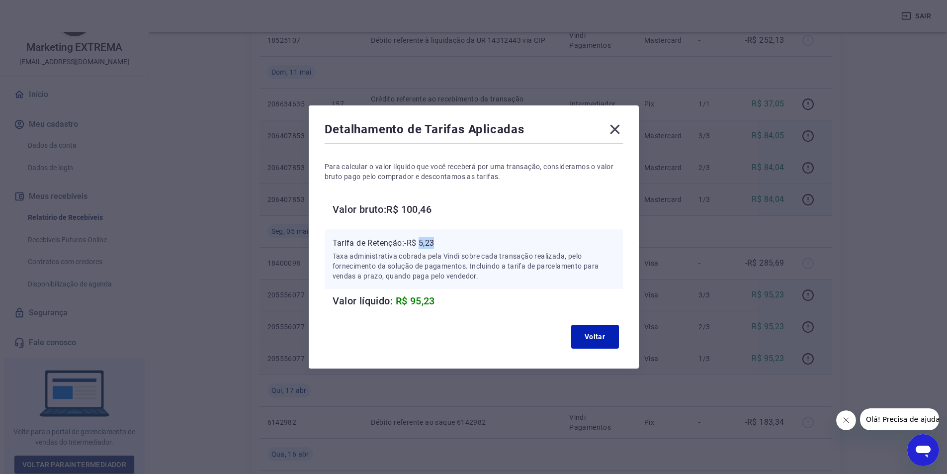
drag, startPoint x: 425, startPoint y: 242, endPoint x: 447, endPoint y: 242, distance: 22.4
click at [447, 242] on p "Tarifa de Retenção: -R$ 5,23" at bounding box center [474, 243] width 282 height 12
click at [418, 259] on p "Taxa administrativa cobrada pela Vindi sobre cada transação realizada, pelo for…" at bounding box center [474, 266] width 282 height 30
drag, startPoint x: 422, startPoint y: 239, endPoint x: 448, endPoint y: 241, distance: 25.4
click at [448, 241] on p "Tarifa de Retenção: -R$ 5,23" at bounding box center [474, 243] width 282 height 12
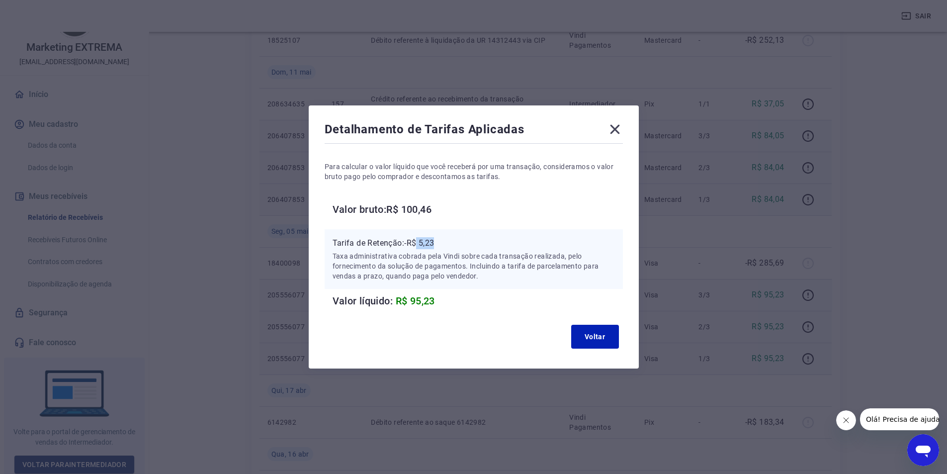
click at [429, 242] on p "Tarifa de Retenção: -R$ 5,23" at bounding box center [474, 243] width 282 height 12
drag, startPoint x: 426, startPoint y: 242, endPoint x: 444, endPoint y: 241, distance: 17.9
click at [444, 241] on p "Tarifa de Retenção: -R$ 5,23" at bounding box center [474, 243] width 282 height 12
click at [421, 245] on p "Tarifa de Retenção: -R$ 5,23" at bounding box center [474, 243] width 282 height 12
drag, startPoint x: 423, startPoint y: 240, endPoint x: 459, endPoint y: 244, distance: 35.5
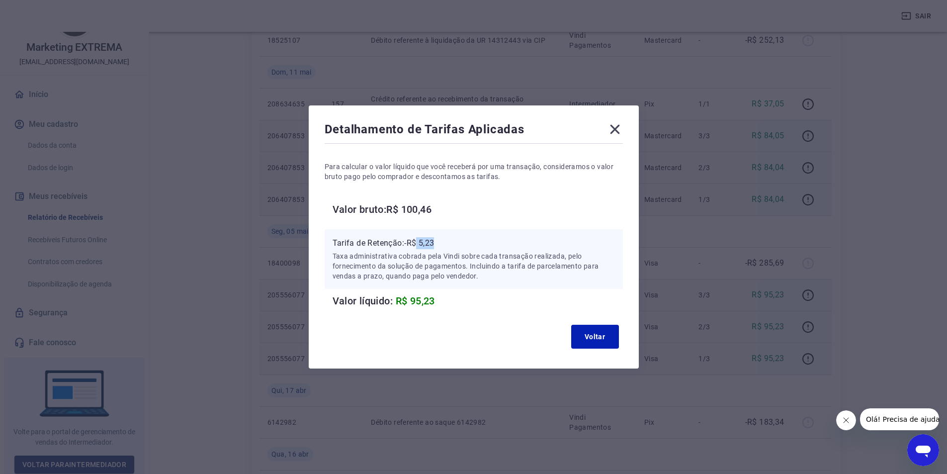
click at [458, 244] on p "Tarifa de Retenção: -R$ 5,23" at bounding box center [474, 243] width 282 height 12
click at [405, 225] on div "Para calcular o valor líquido que você receberá por uma transação, consideramos…" at bounding box center [474, 227] width 298 height 163
click at [619, 132] on icon at bounding box center [615, 129] width 16 height 16
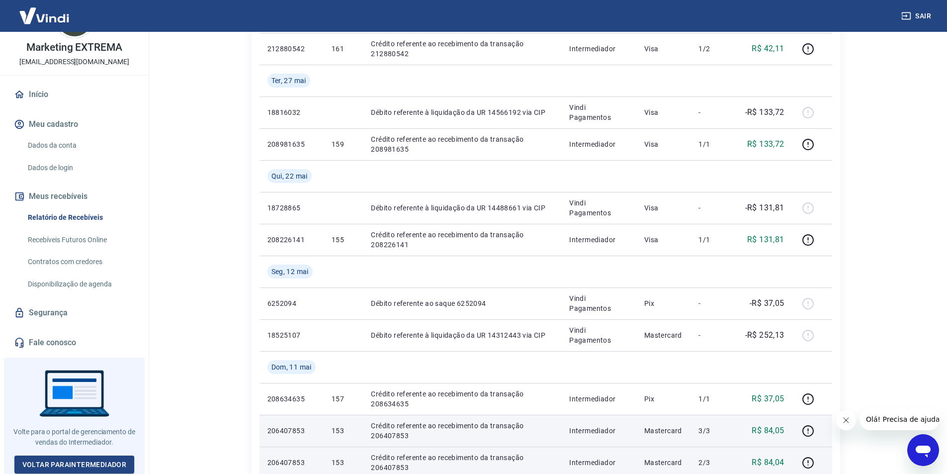
scroll to position [99, 0]
